Goal: Information Seeking & Learning: Learn about a topic

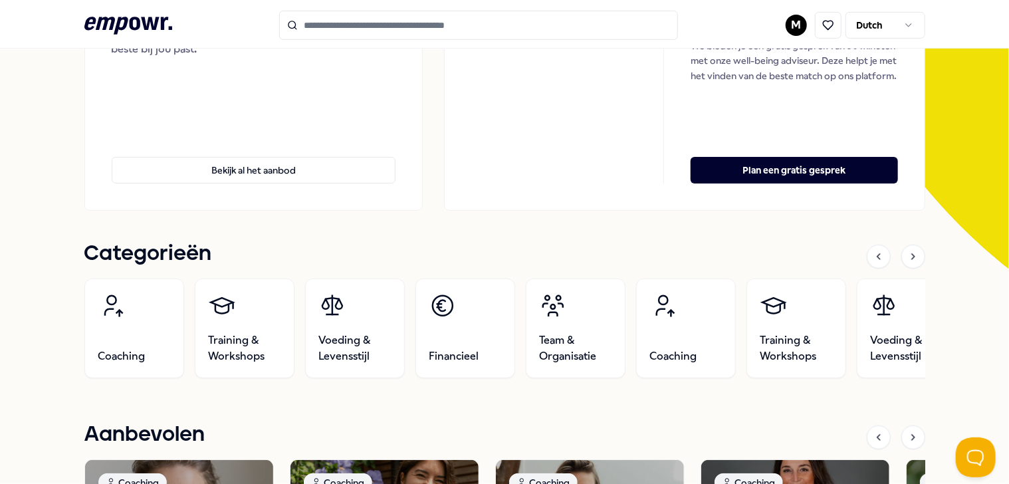
scroll to position [266, 0]
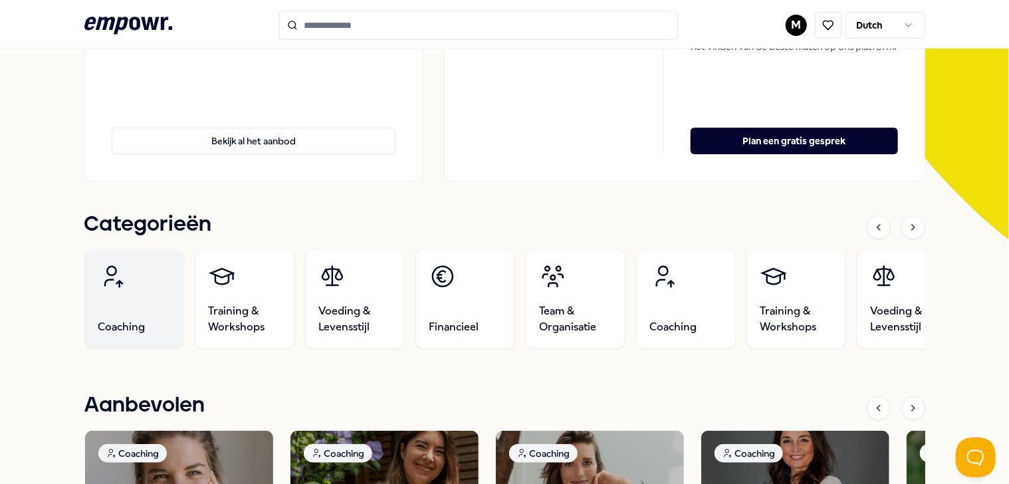
click at [138, 280] on link "Coaching" at bounding box center [134, 299] width 100 height 100
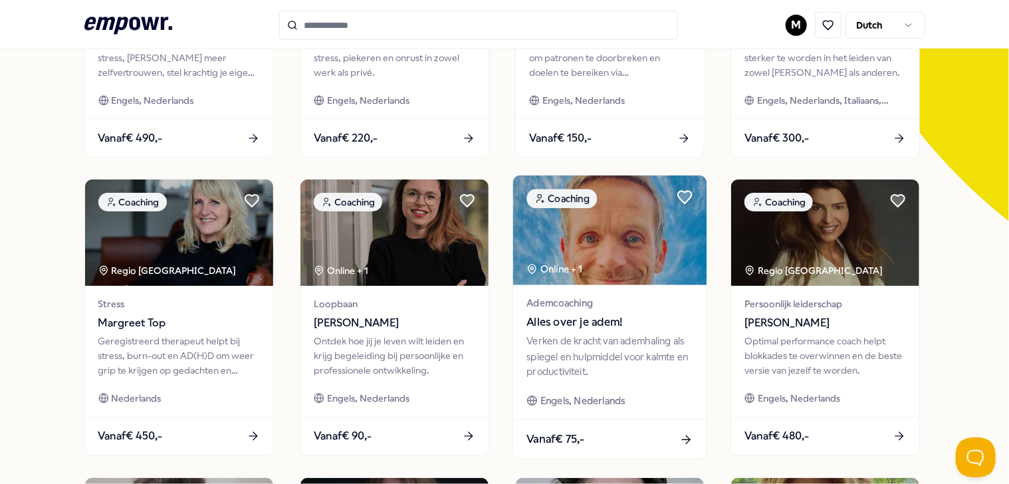
scroll to position [351, 0]
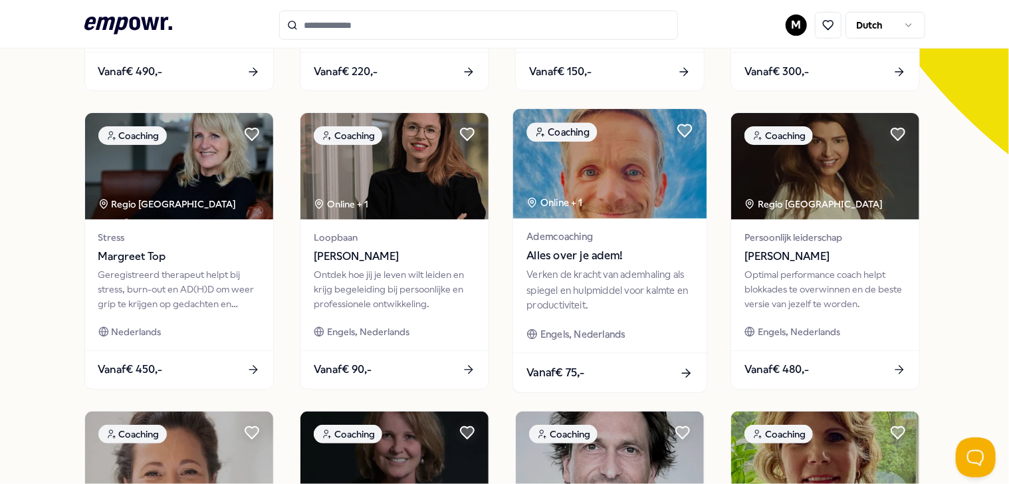
click at [551, 256] on span "Alles over je adem!" at bounding box center [610, 255] width 166 height 17
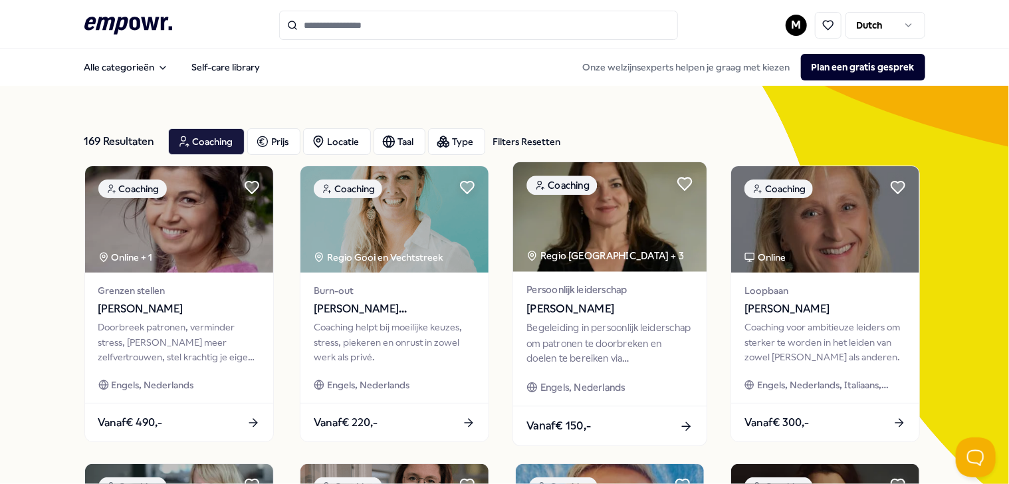
click at [564, 339] on div "Begeleiding in persoonlijk leiderschap om patronen te doorbreken en doelen te b…" at bounding box center [610, 343] width 166 height 46
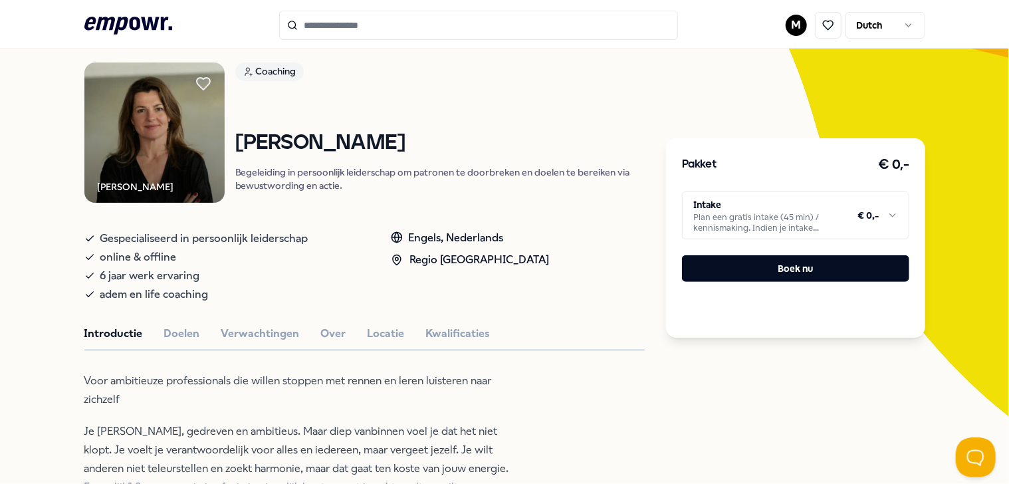
scroll to position [199, 0]
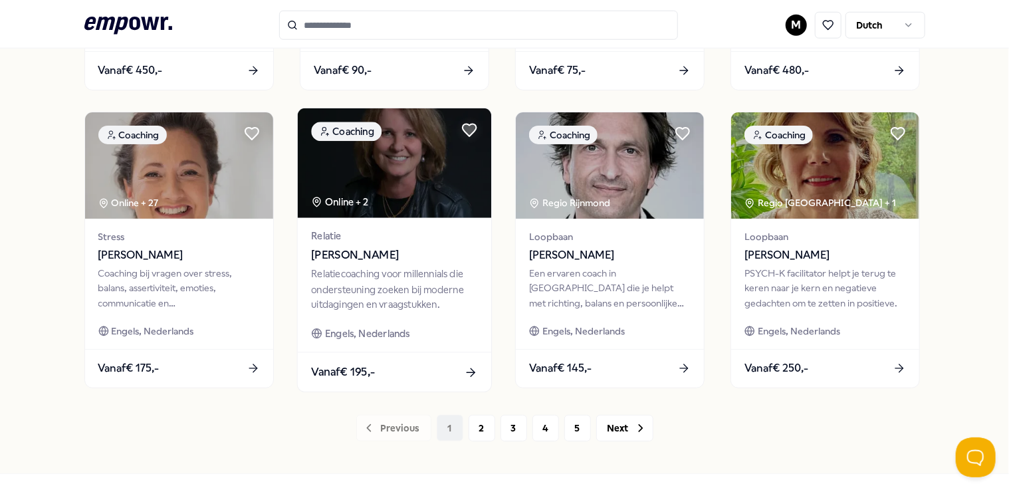
scroll to position [665, 0]
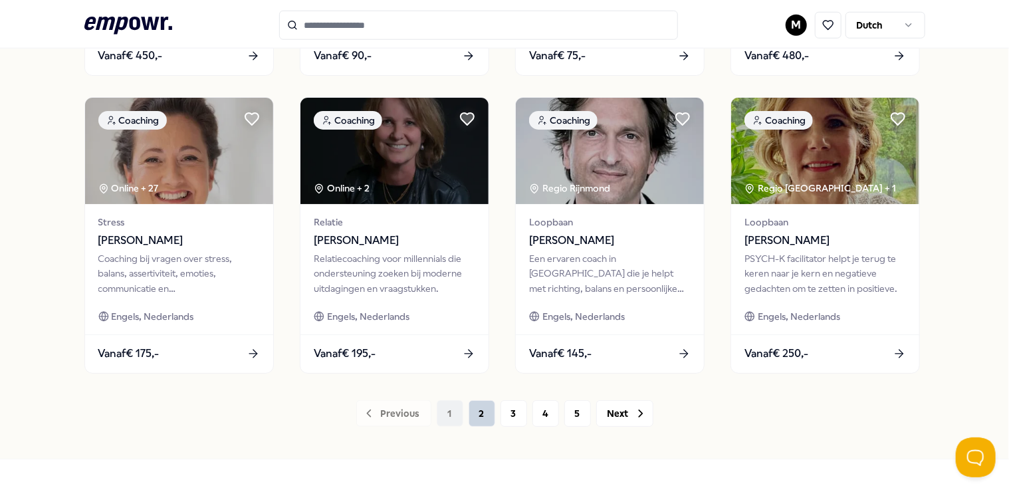
click at [477, 419] on button "2" at bounding box center [482, 413] width 27 height 27
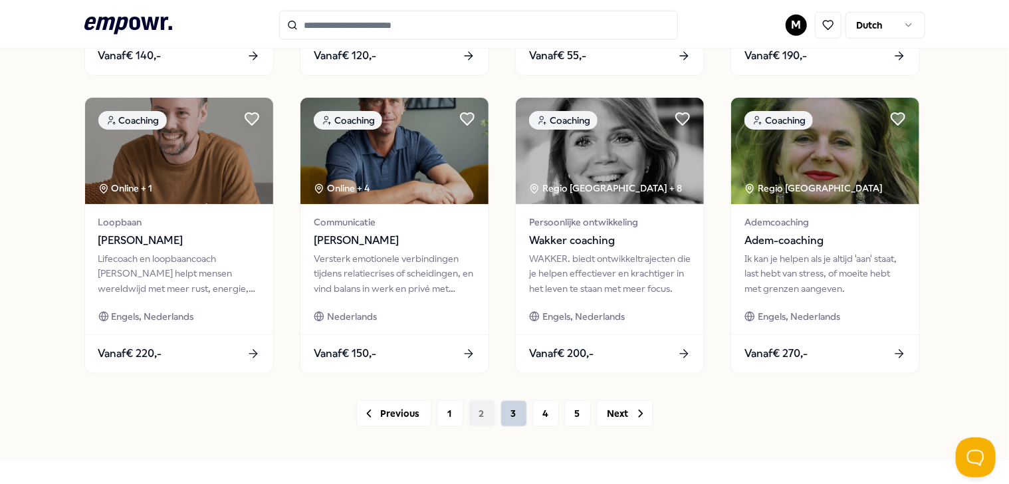
click at [503, 417] on button "3" at bounding box center [514, 413] width 27 height 27
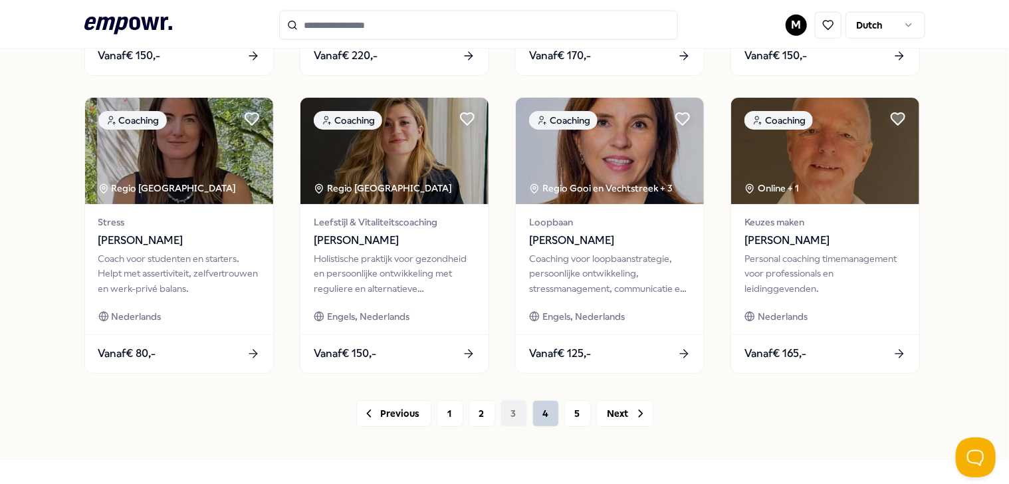
click at [539, 416] on button "4" at bounding box center [546, 413] width 27 height 27
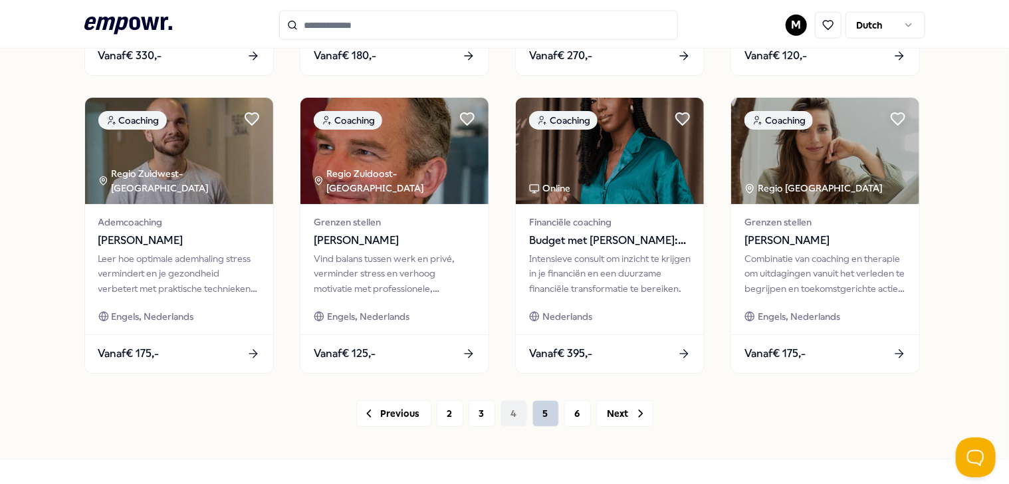
click at [534, 420] on button "5" at bounding box center [546, 413] width 27 height 27
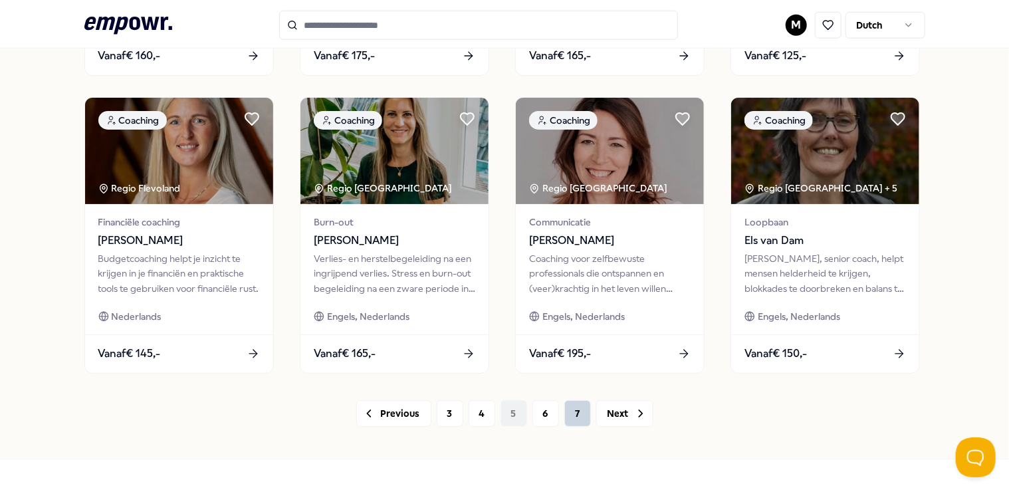
click at [566, 418] on button "7" at bounding box center [577, 413] width 27 height 27
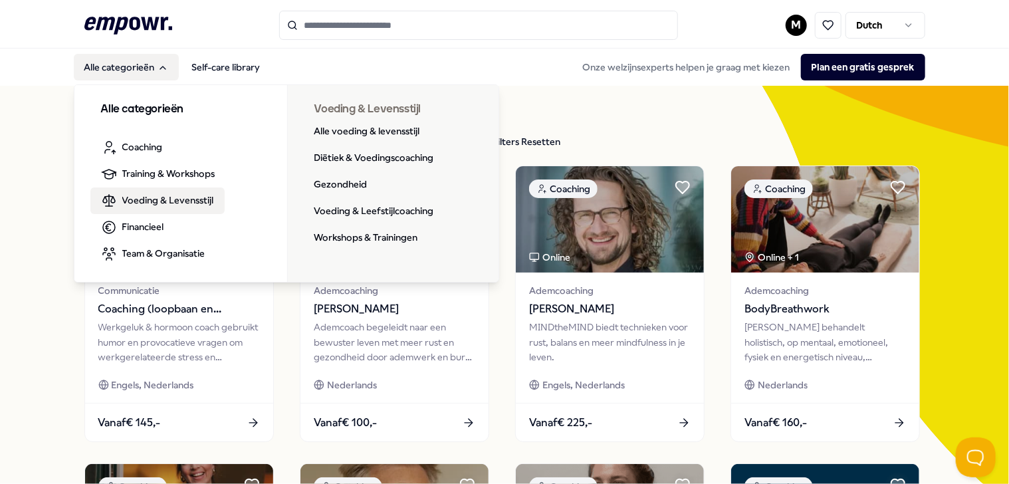
click at [158, 199] on span "Voeding & Levensstijl" at bounding box center [168, 200] width 92 height 15
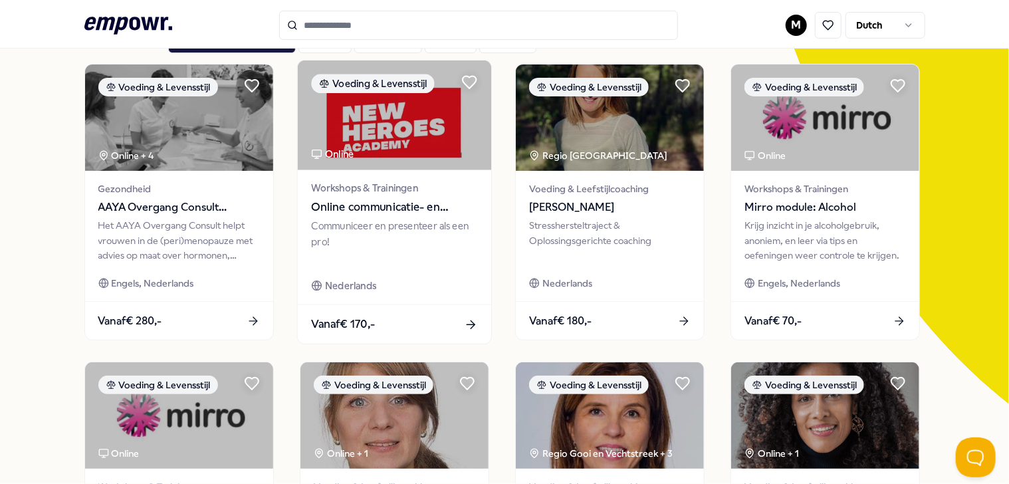
scroll to position [133, 0]
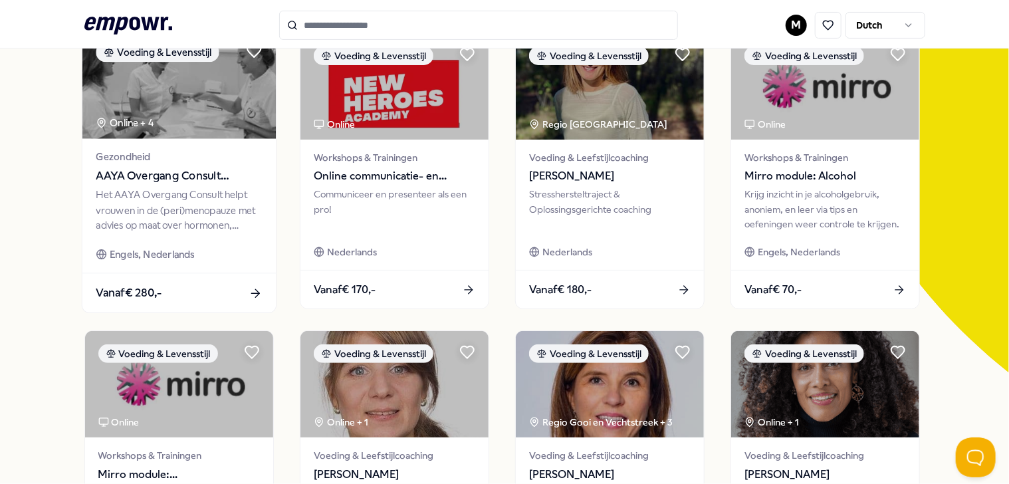
click at [125, 171] on span "AAYA Overgang Consult Gynaecoloog" at bounding box center [179, 176] width 166 height 17
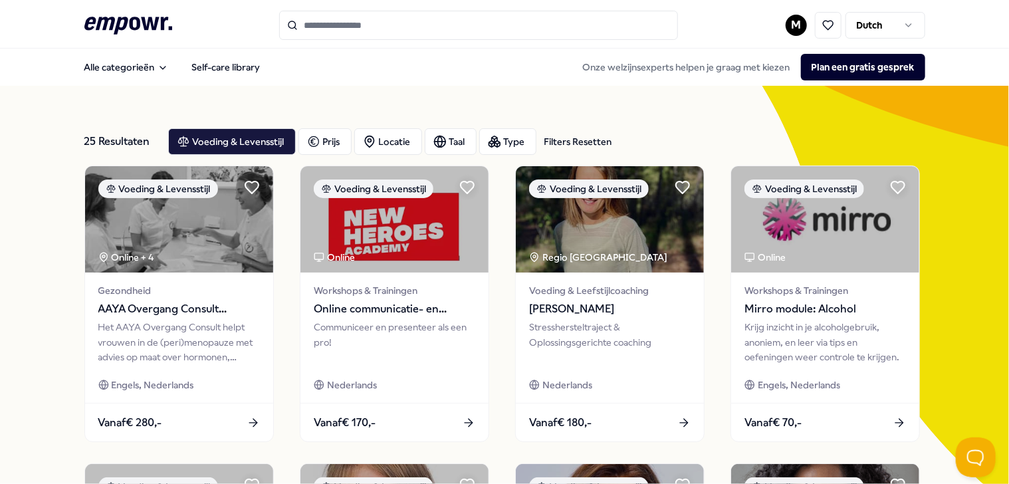
click at [88, 19] on icon at bounding box center [128, 25] width 88 height 17
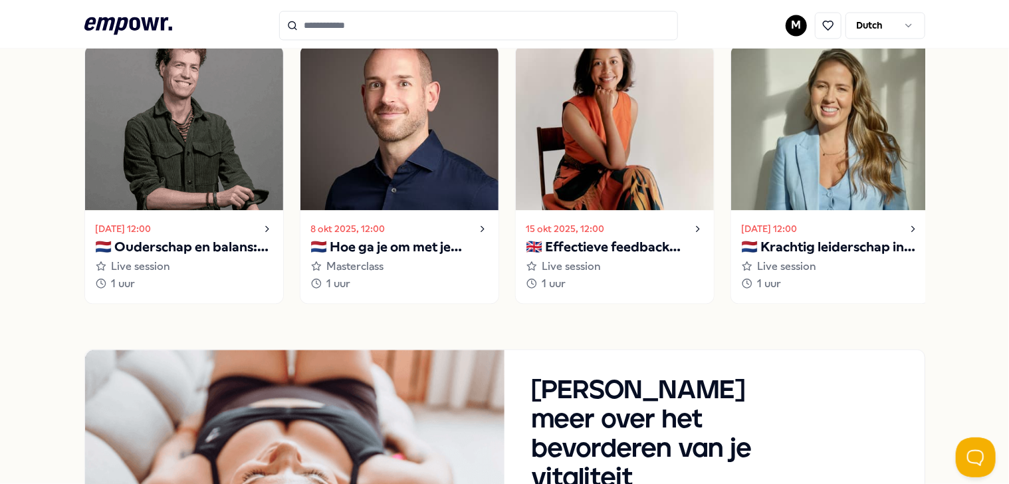
scroll to position [1330, 0]
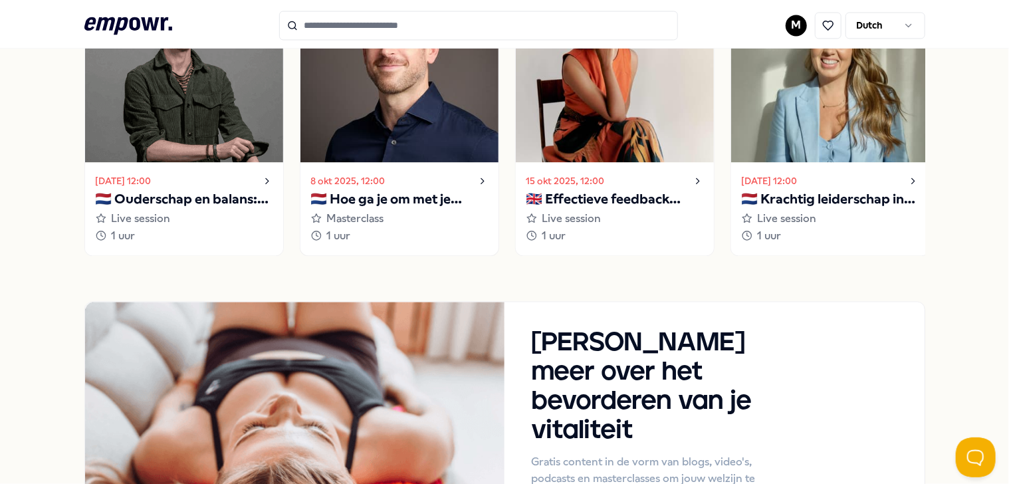
click at [377, 200] on p "🇳🇱 Hoe ga je om met je innerlijke criticus?" at bounding box center [399, 199] width 177 height 21
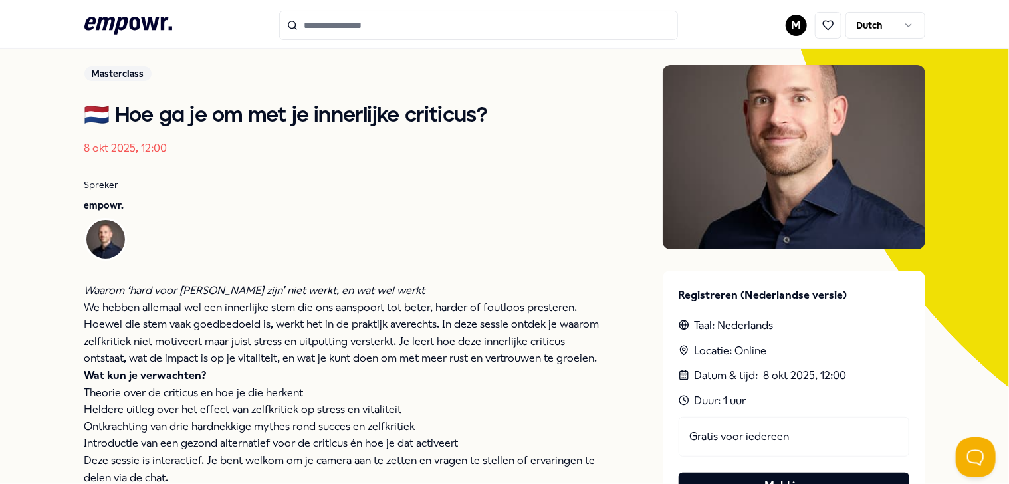
scroll to position [116, 0]
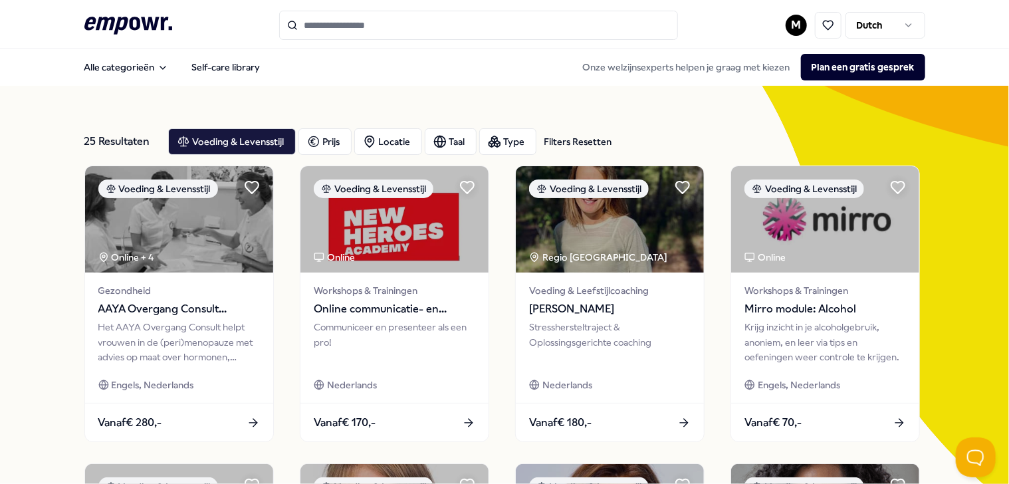
click at [120, 25] on icon ".empowr-logo_svg__cls-1{fill:#03032f}" at bounding box center [128, 25] width 88 height 25
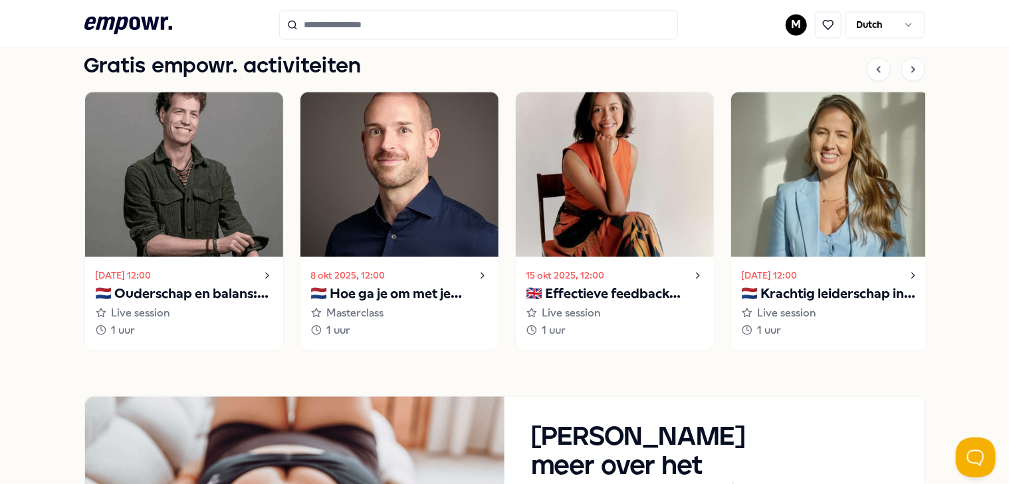
scroll to position [1263, 0]
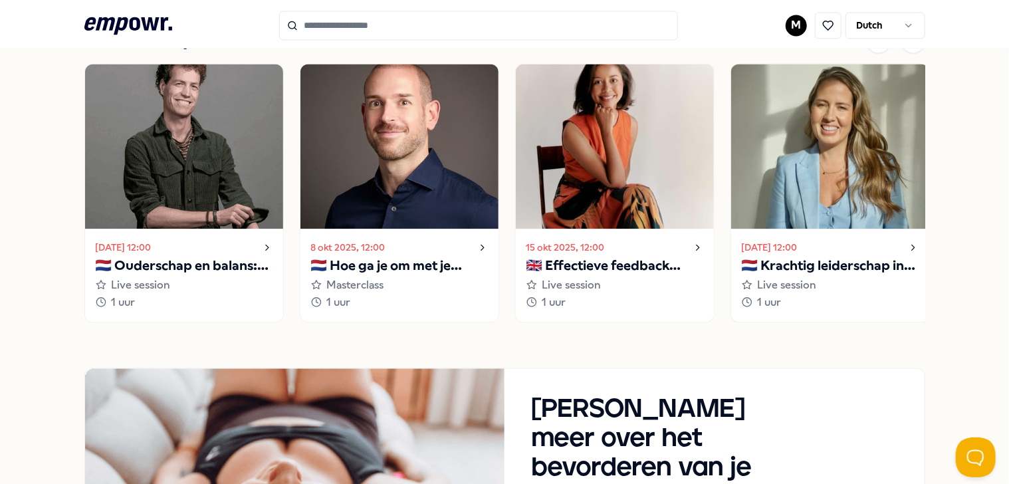
click at [779, 267] on p "🇳🇱 Krachtig leiderschap in uitdagende situaties" at bounding box center [830, 265] width 177 height 21
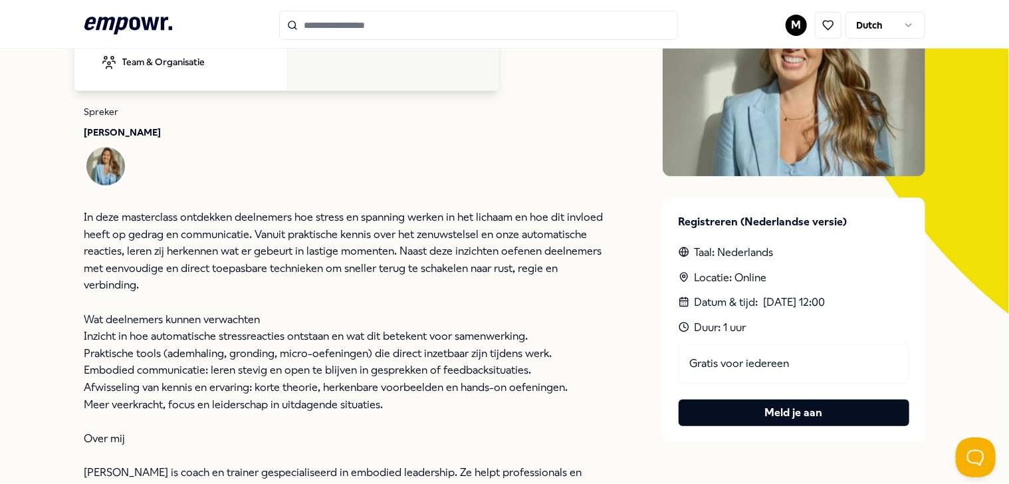
scroll to position [199, 0]
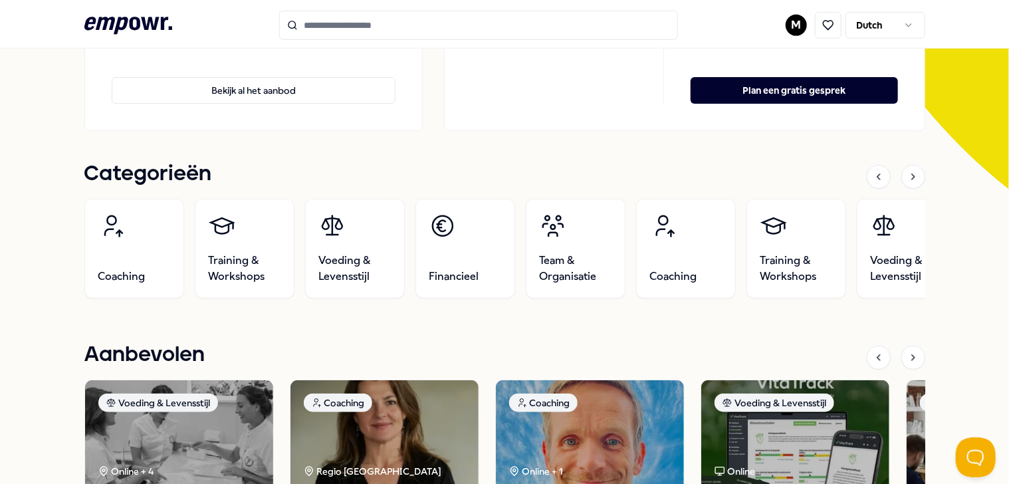
scroll to position [266, 0]
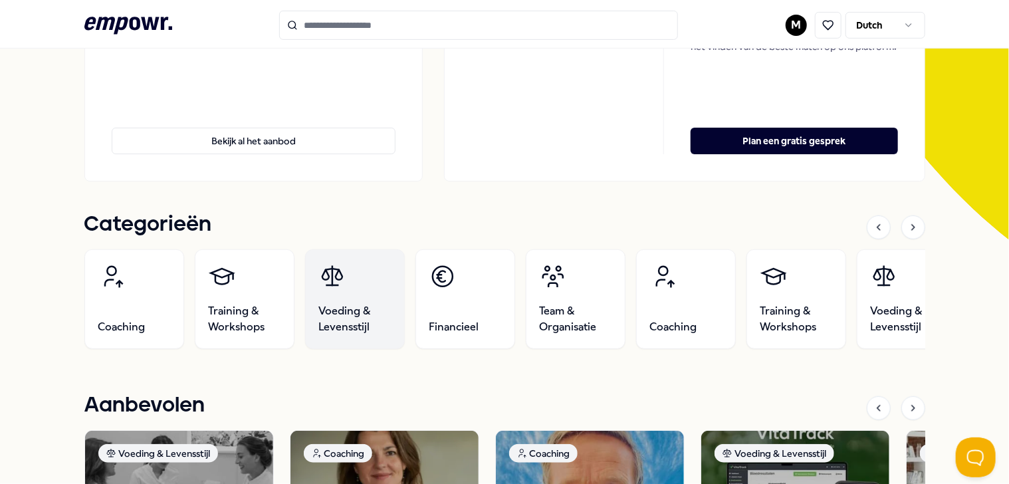
click at [368, 308] on span "Voeding & Levensstijl" at bounding box center [355, 319] width 72 height 32
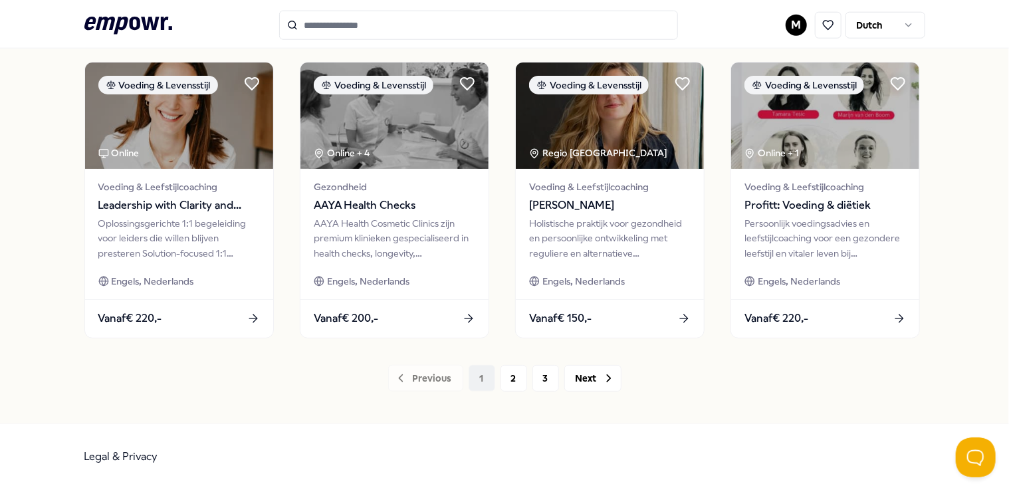
scroll to position [705, 0]
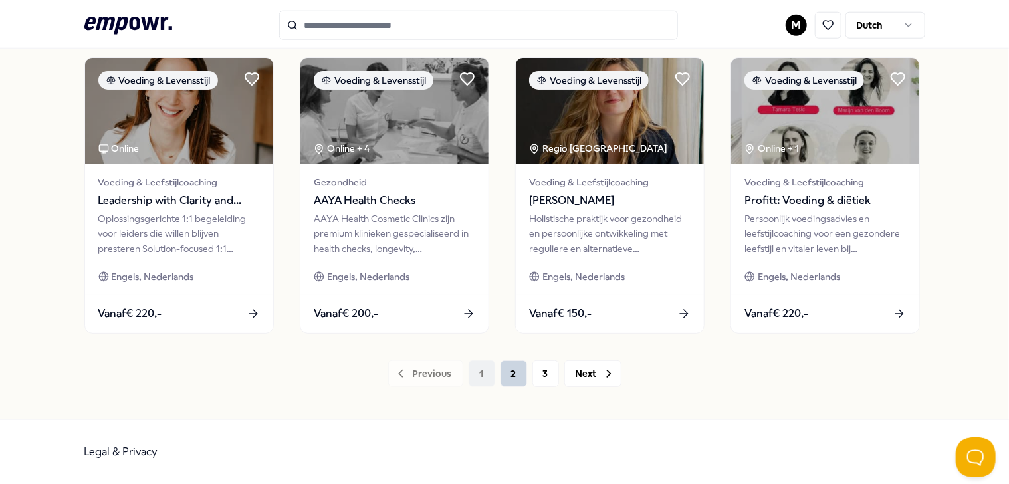
click at [512, 382] on button "2" at bounding box center [514, 373] width 27 height 27
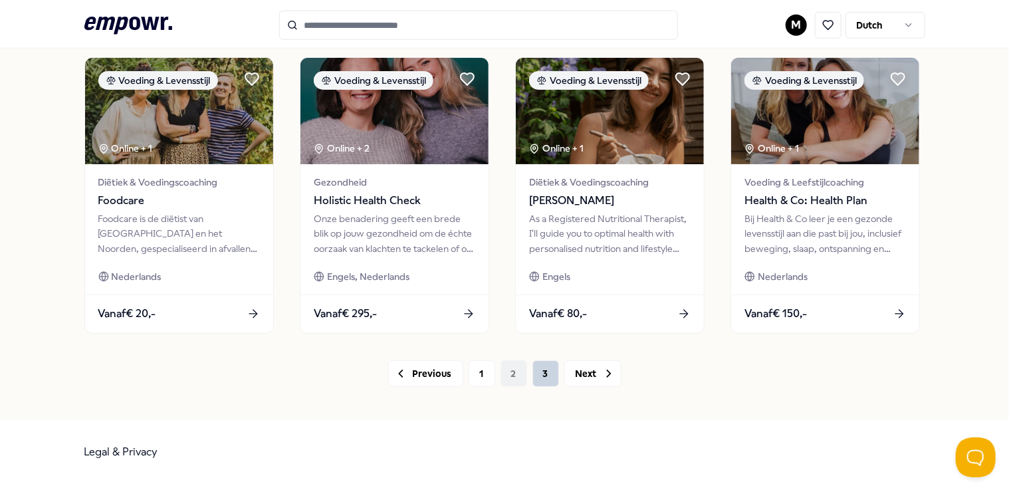
click at [543, 376] on button "3" at bounding box center [546, 373] width 27 height 27
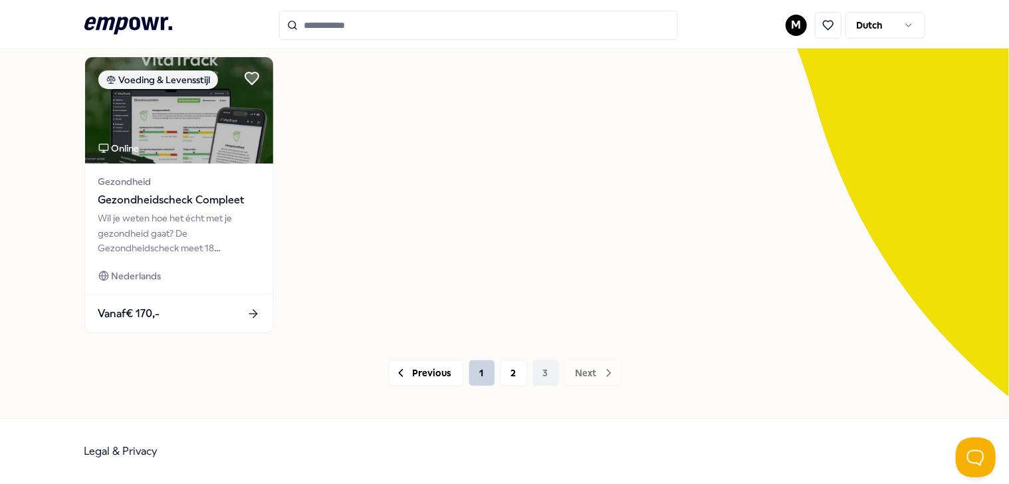
click at [477, 379] on button "1" at bounding box center [482, 373] width 27 height 27
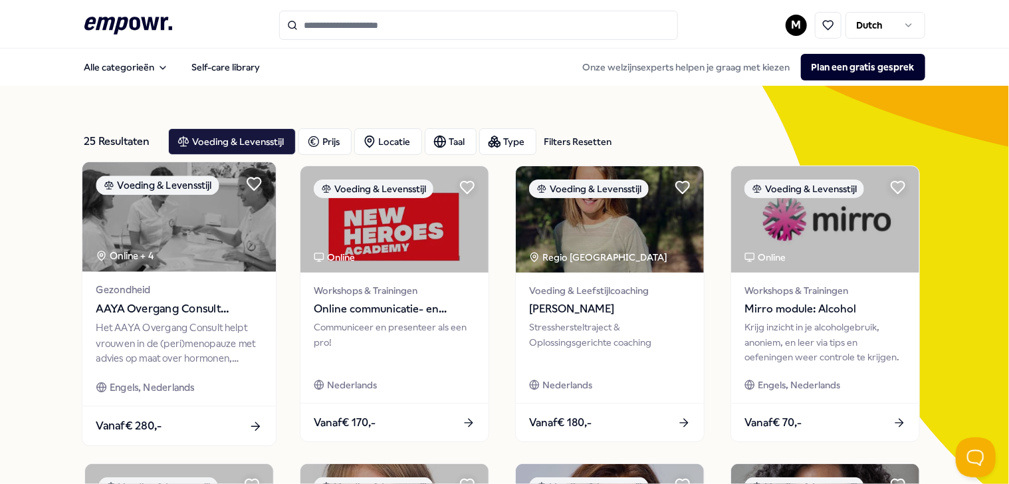
click at [150, 244] on img at bounding box center [178, 217] width 193 height 110
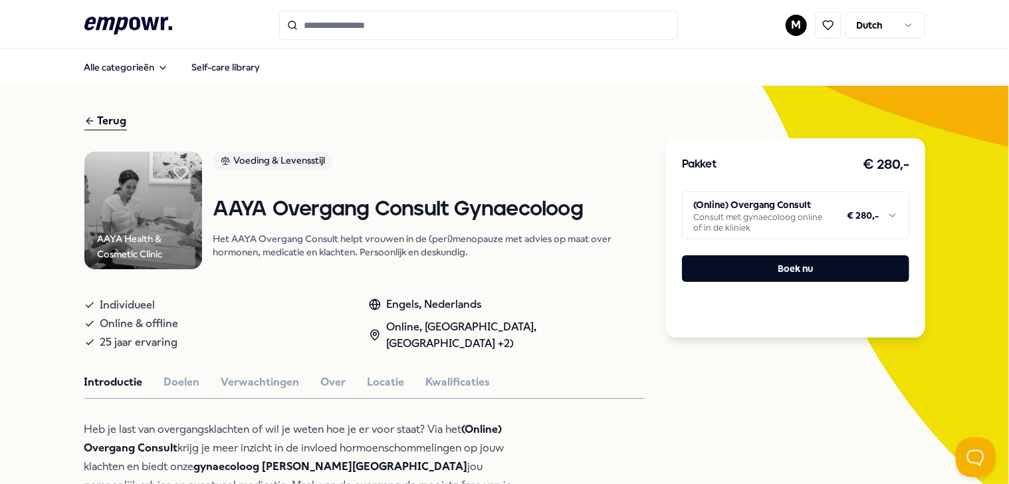
click at [198, 374] on div "Introductie Doelen Verwachtingen Over Locatie Kwalificaties" at bounding box center [364, 382] width 560 height 17
click at [168, 379] on button "Doelen" at bounding box center [182, 382] width 36 height 17
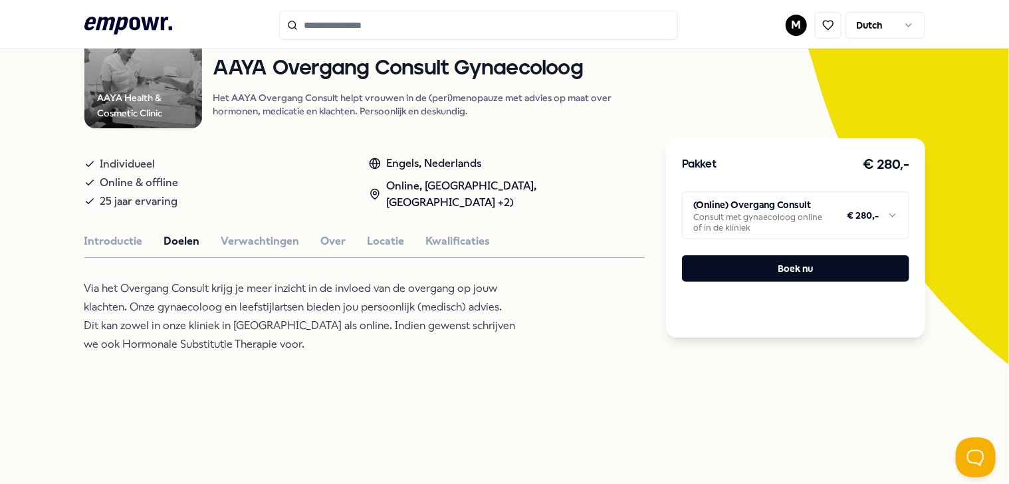
scroll to position [66, 0]
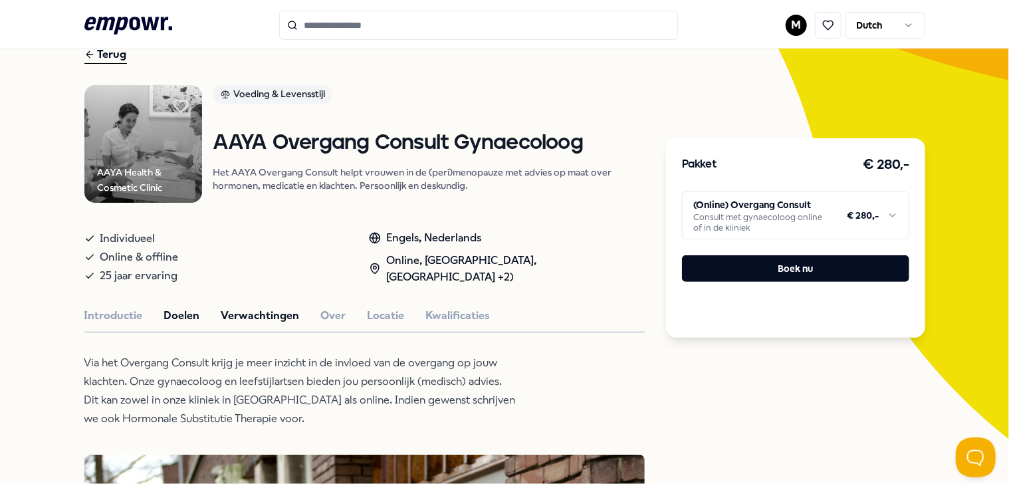
click at [247, 312] on button "Verwachtingen" at bounding box center [260, 315] width 78 height 17
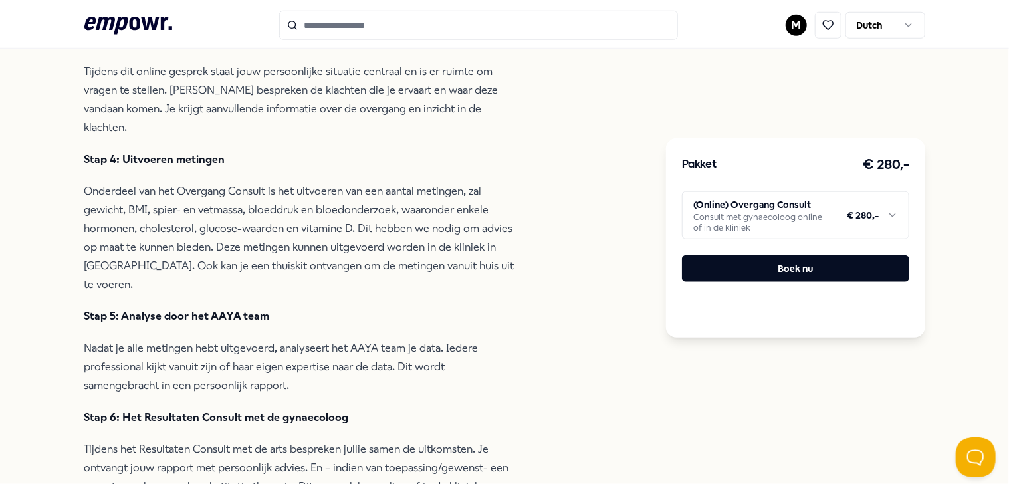
scroll to position [598, 0]
